Goal: Task Accomplishment & Management: Manage account settings

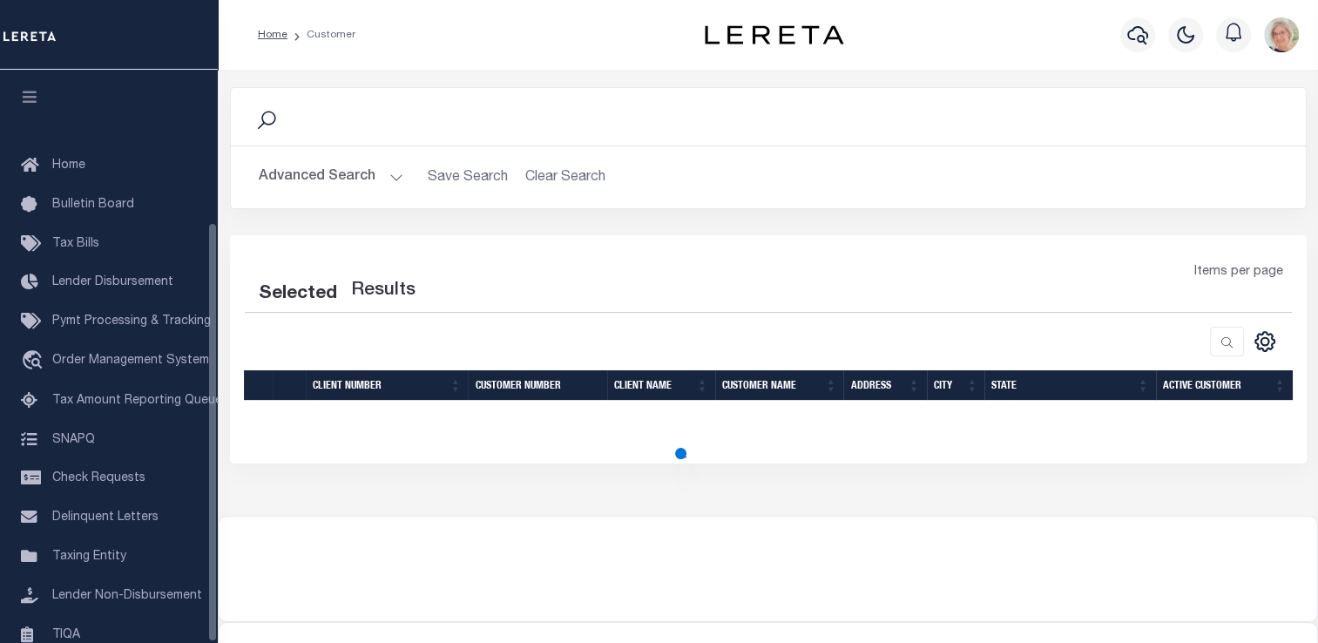
scroll to position [208, 0]
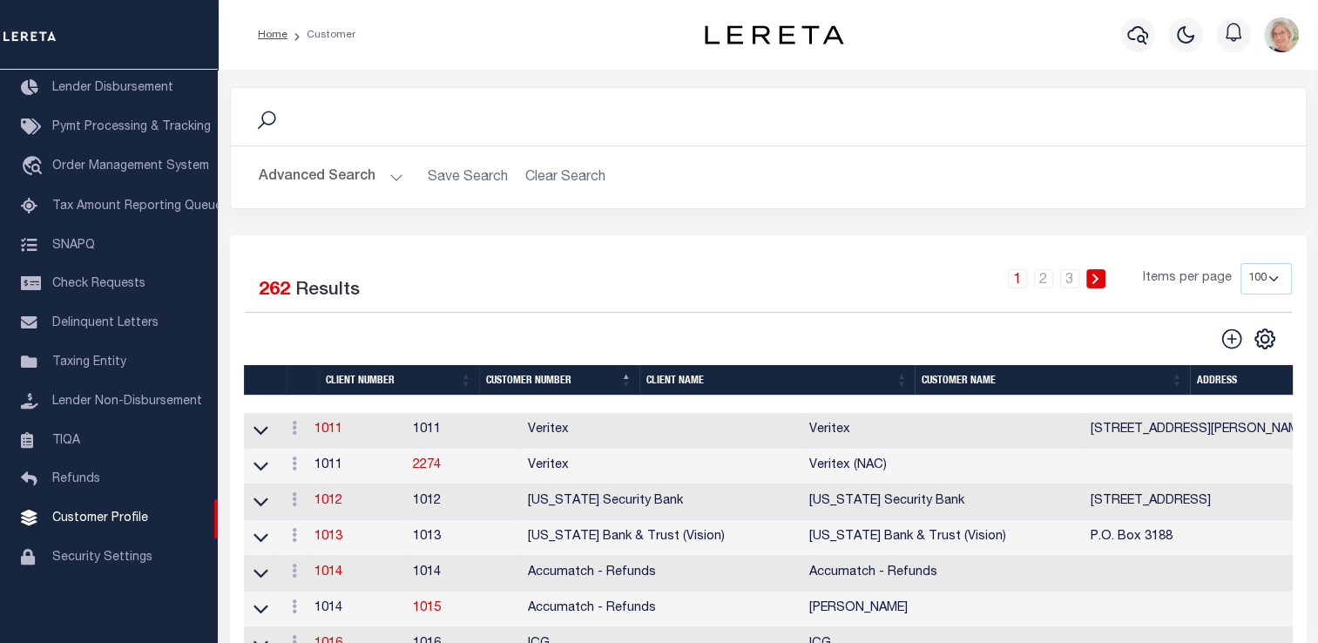
click at [673, 383] on th "Client Name" at bounding box center [776, 380] width 275 height 30
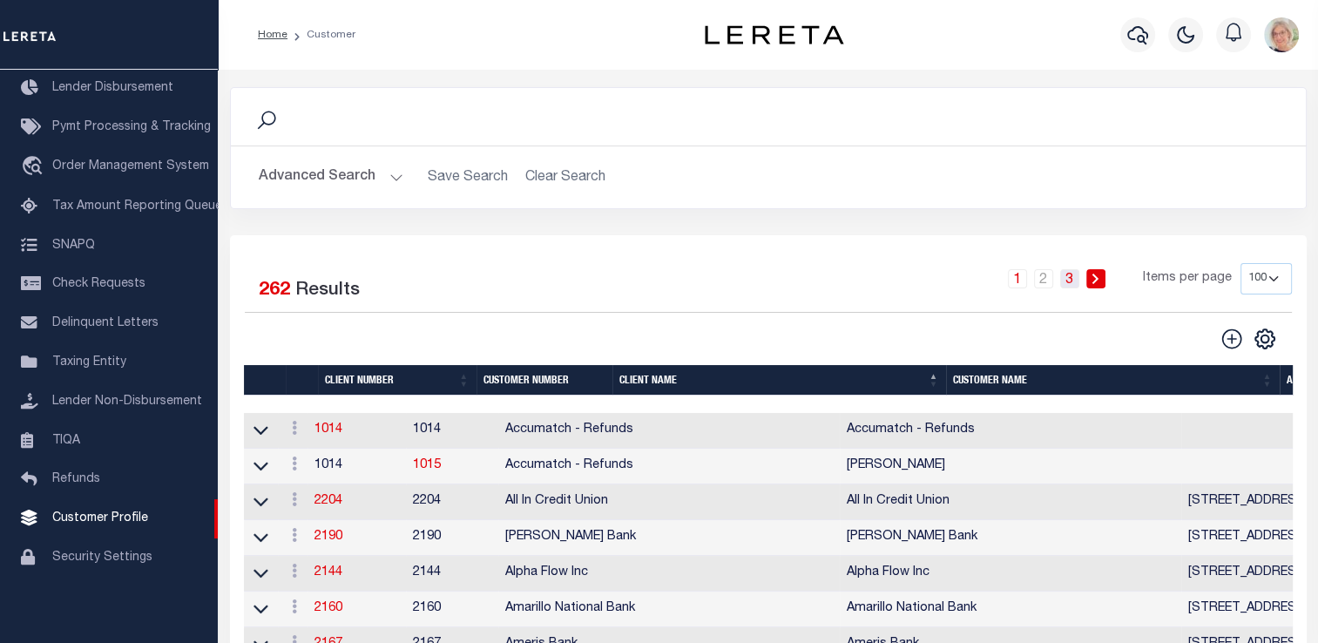
click at [1071, 275] on link "3" at bounding box center [1069, 278] width 19 height 19
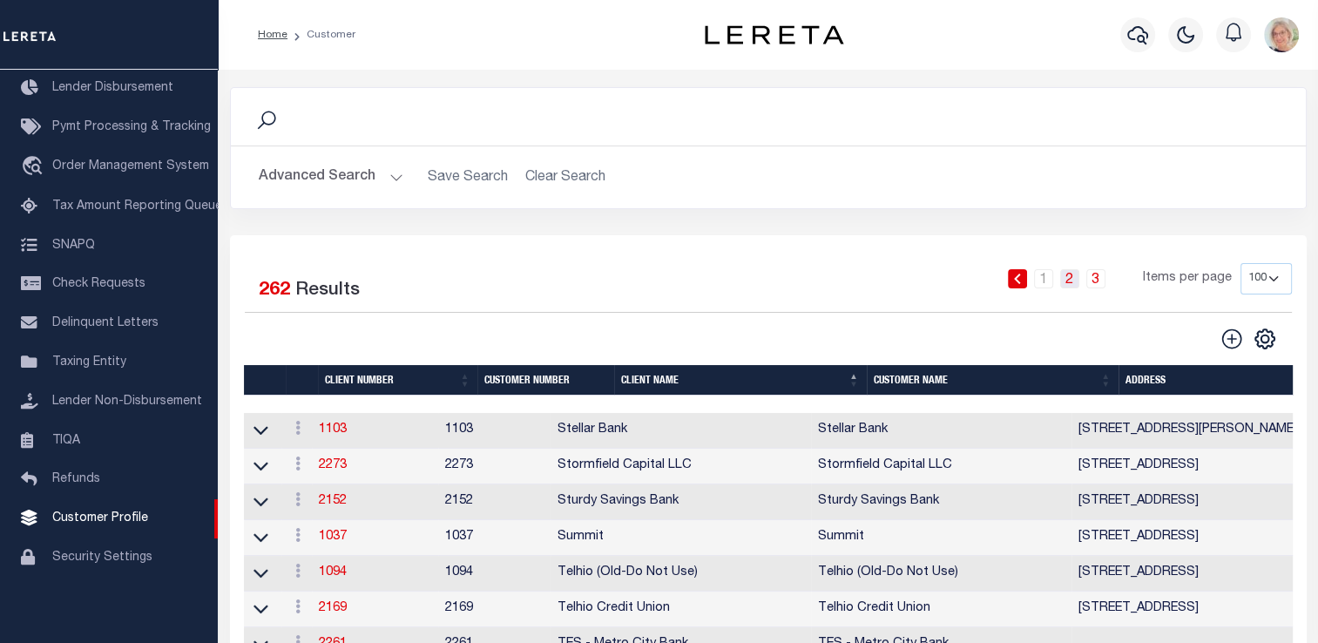
click at [1067, 281] on link "2" at bounding box center [1069, 278] width 19 height 19
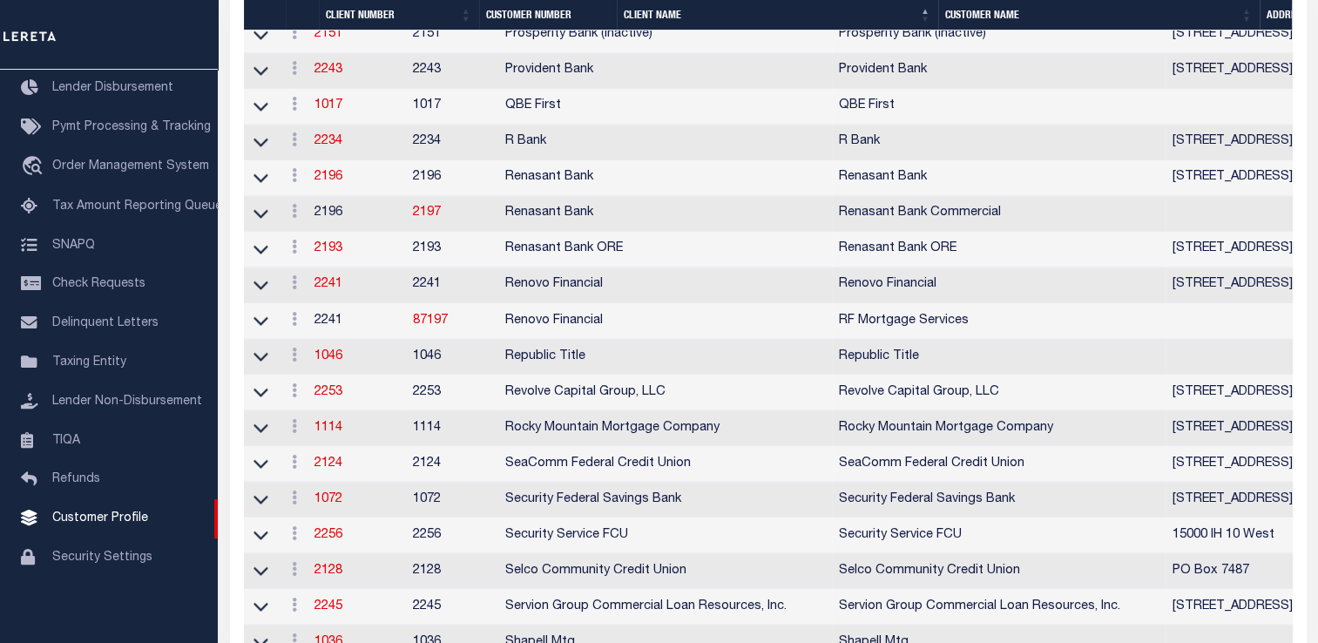
scroll to position [2968, 0]
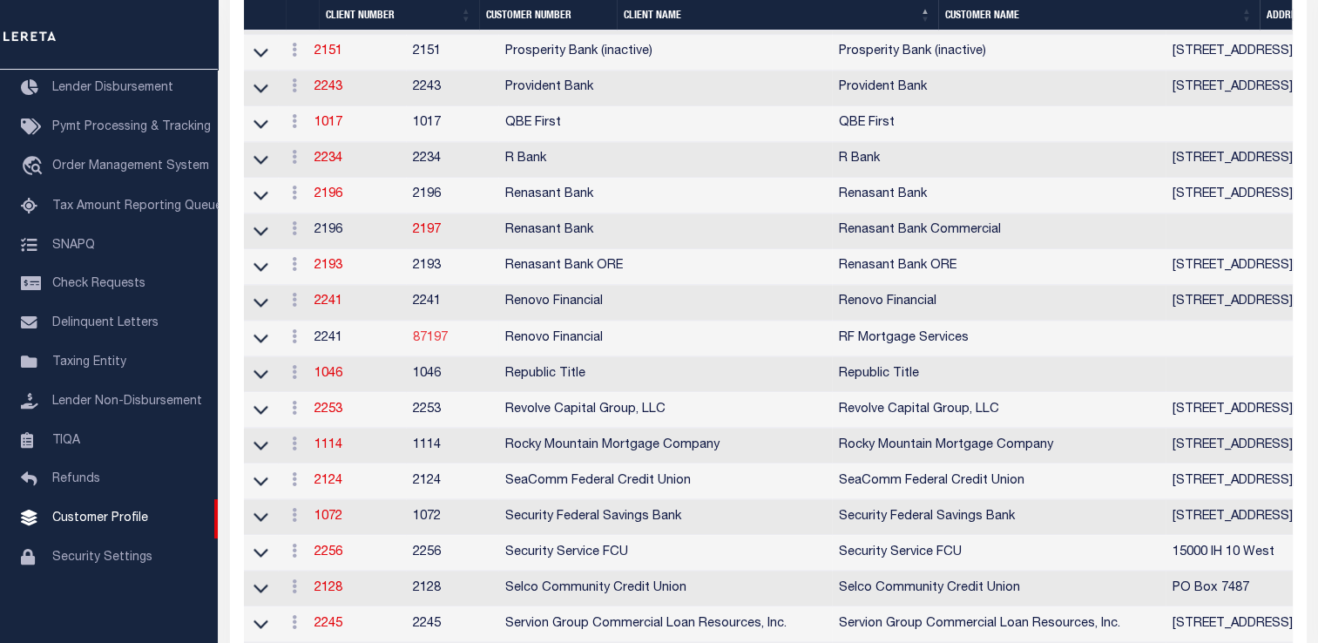
click at [448, 343] on link "87197" at bounding box center [430, 337] width 35 height 12
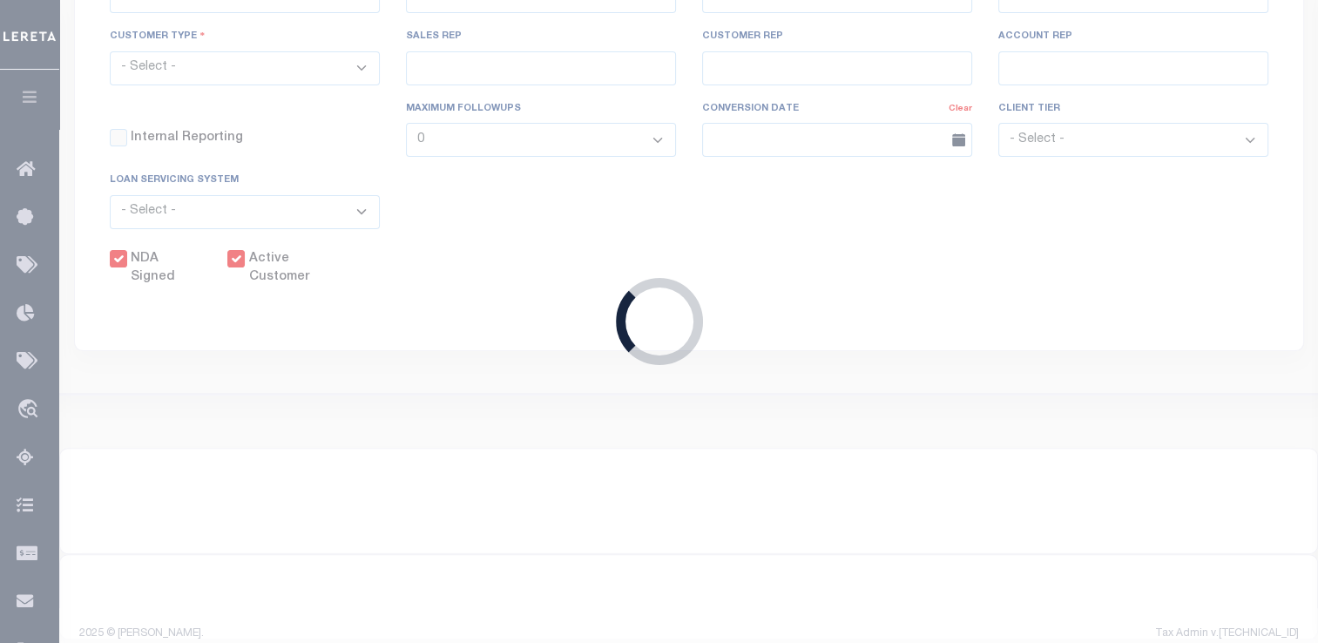
select select "2241"
type input "Renovo Financial"
type input "87197"
type input "RF Mortgage Services"
type input "[PERSON_NAME]"
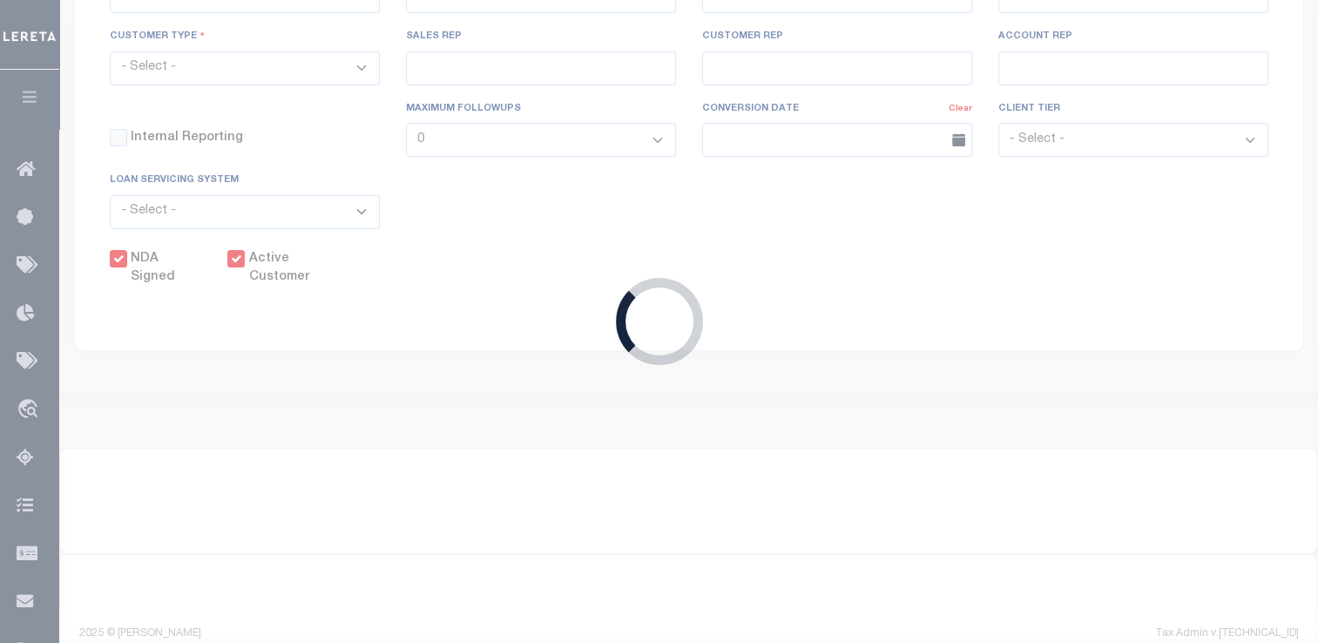
type input "[PERSON_NAME]"
select select "Mixed Portfolio"
type input "[PERSON_NAME]"
checkbox input "true"
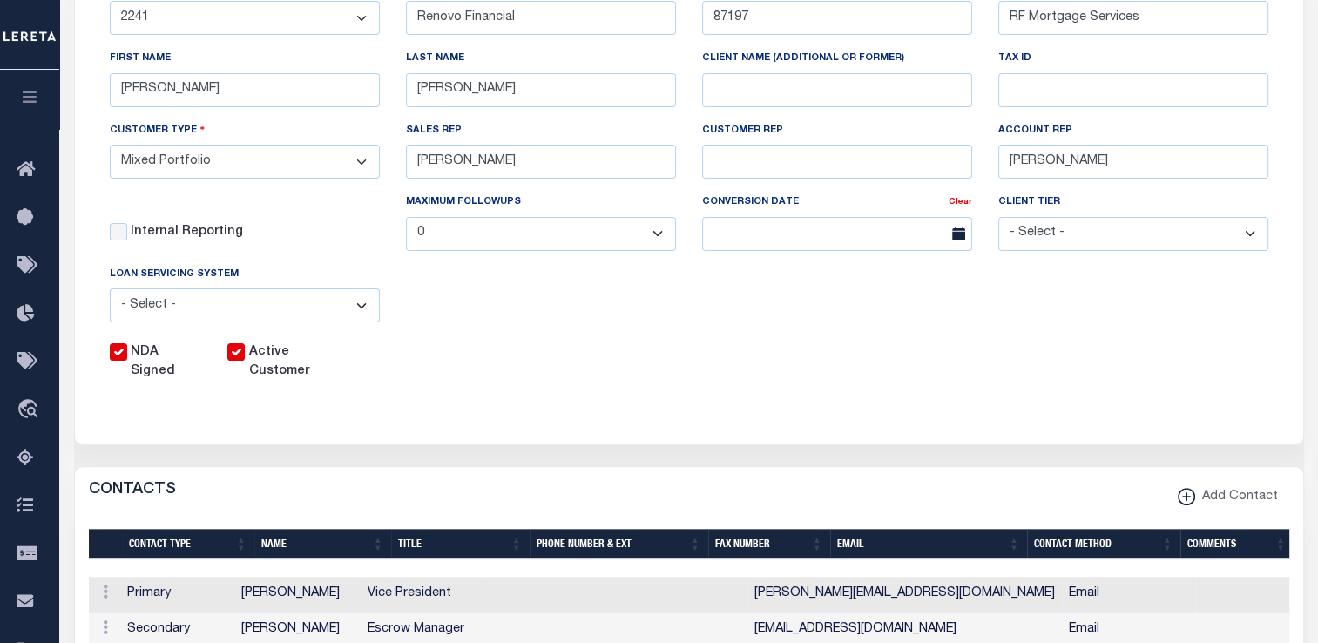
scroll to position [436, 0]
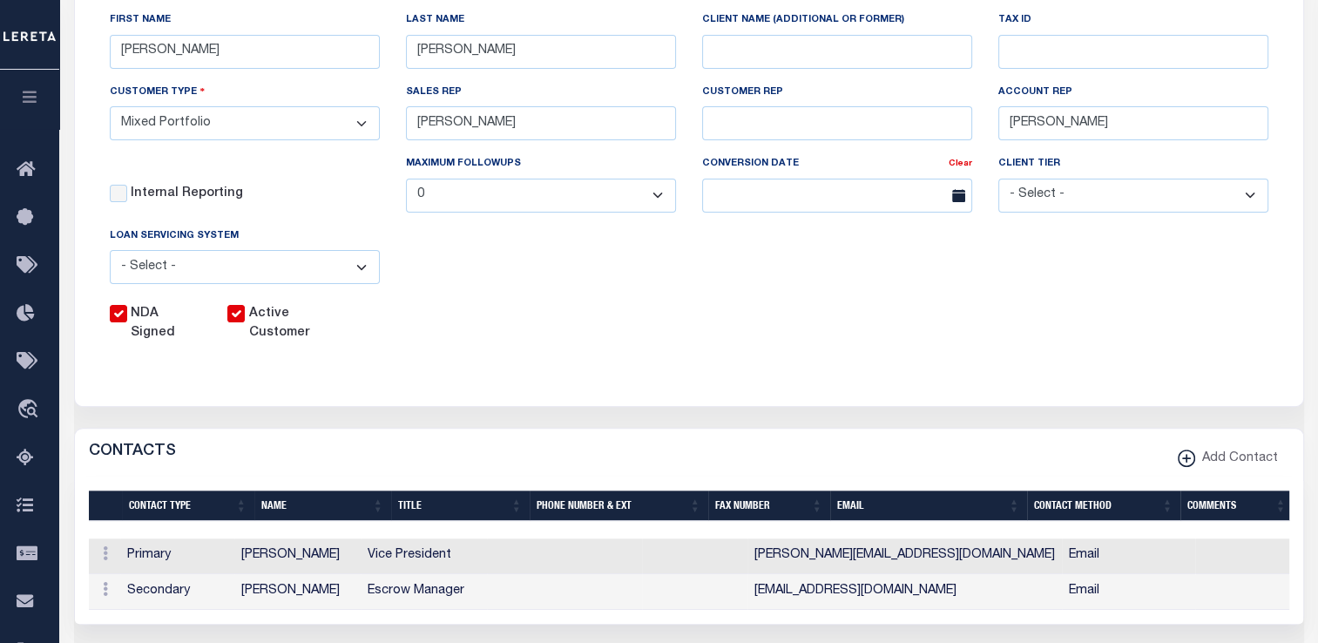
click at [233, 305] on input "Active Customer" at bounding box center [235, 313] width 17 height 17
checkbox input "false"
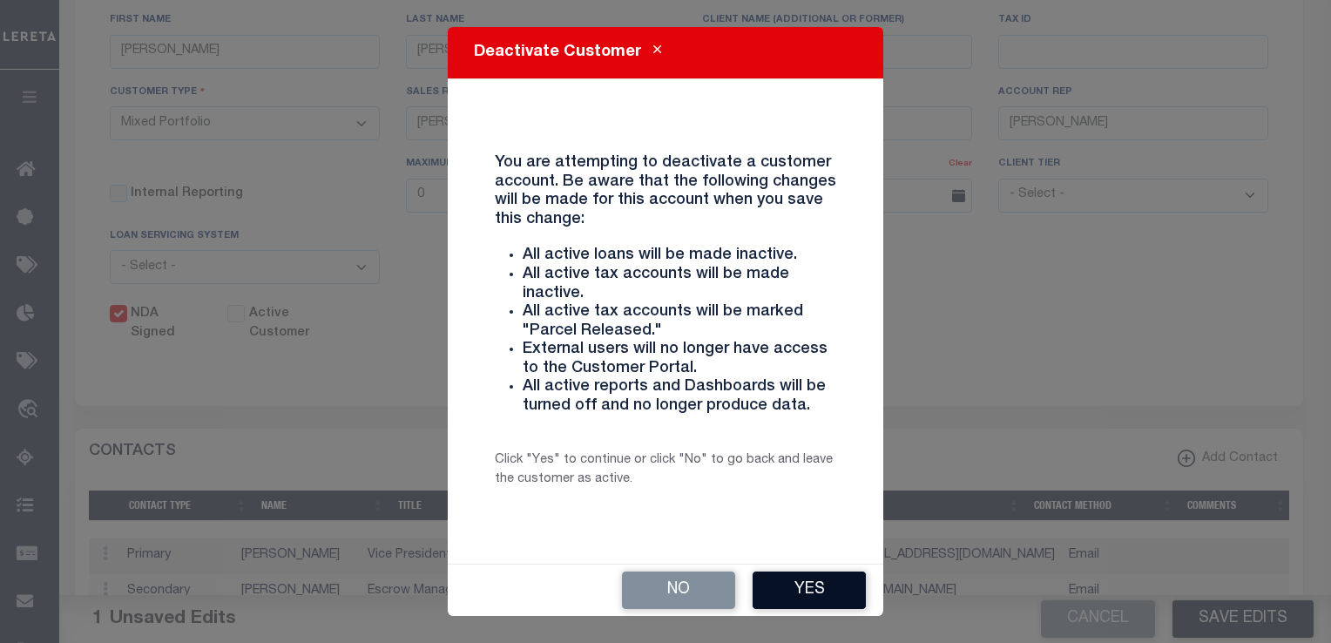
click at [803, 598] on button "Yes" at bounding box center [809, 590] width 113 height 37
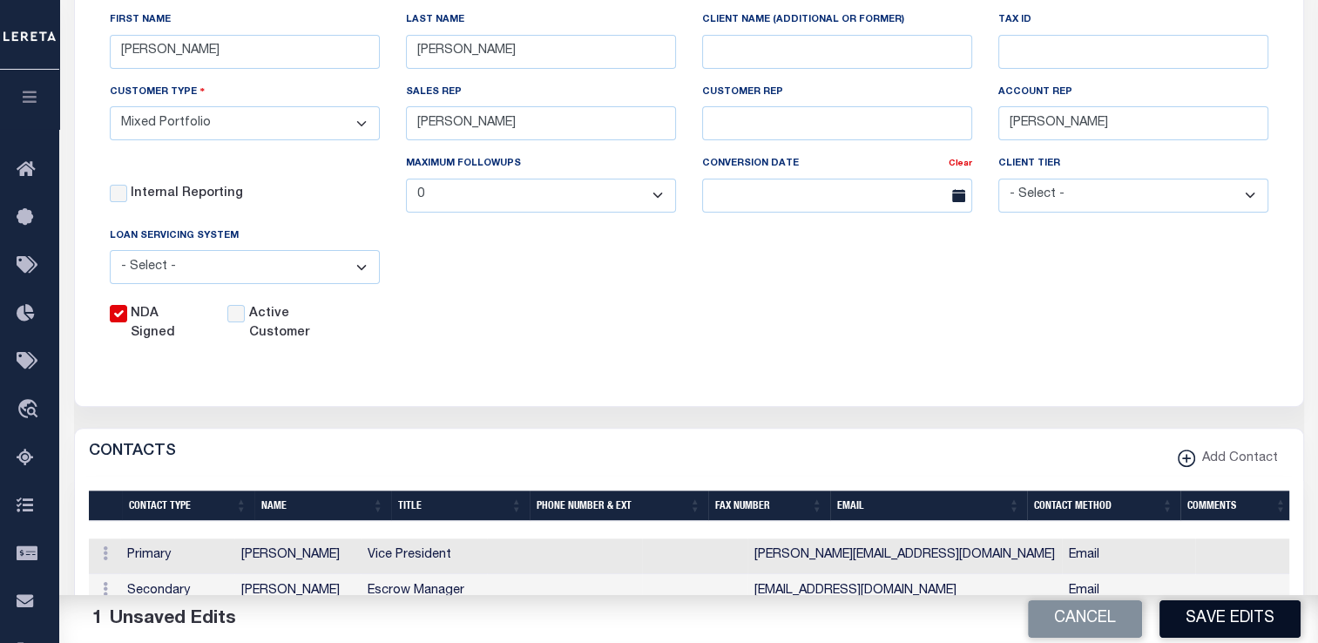
click at [1236, 625] on button "Save Edits" at bounding box center [1230, 618] width 141 height 37
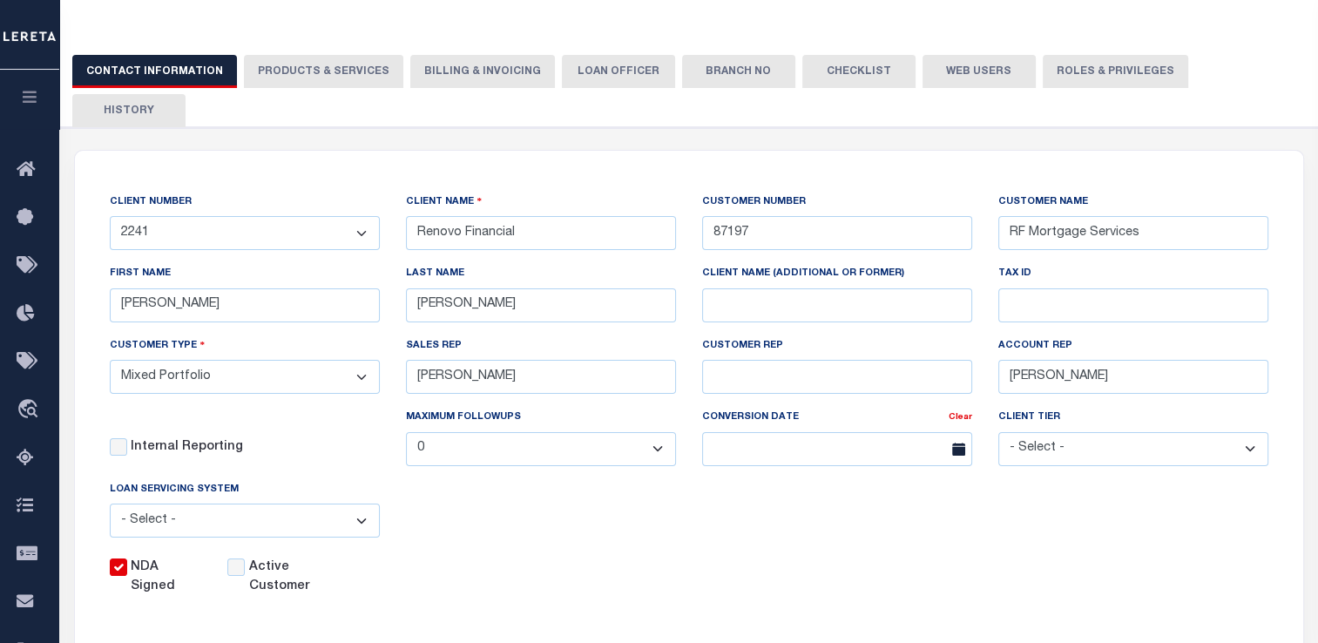
scroll to position [0, 0]
